Goal: Task Accomplishment & Management: Use online tool/utility

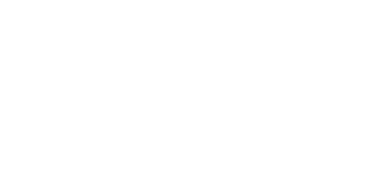
select select "id"
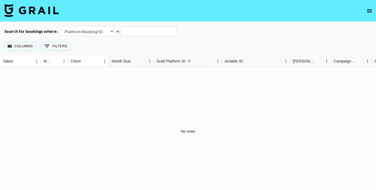
click at [32, 11] on img at bounding box center [31, 10] width 54 height 13
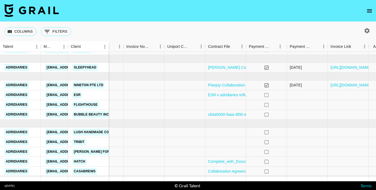
scroll to position [15, 779]
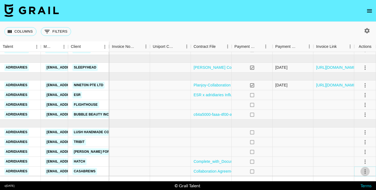
click at [365, 172] on icon "select merge strategy" at bounding box center [365, 171] width 7 height 7
click at [357, 119] on li "Confirm" at bounding box center [357, 121] width 35 height 10
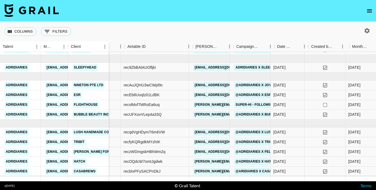
scroll to position [15, 97]
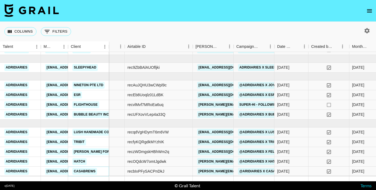
click at [84, 172] on link "Casabrews" at bounding box center [84, 171] width 24 height 7
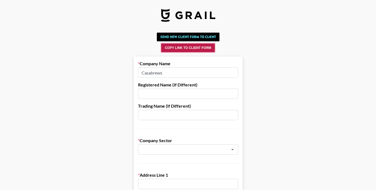
click at [186, 49] on button "Copy Link to Client Form" at bounding box center [187, 48] width 53 height 9
